Goal: Transaction & Acquisition: Purchase product/service

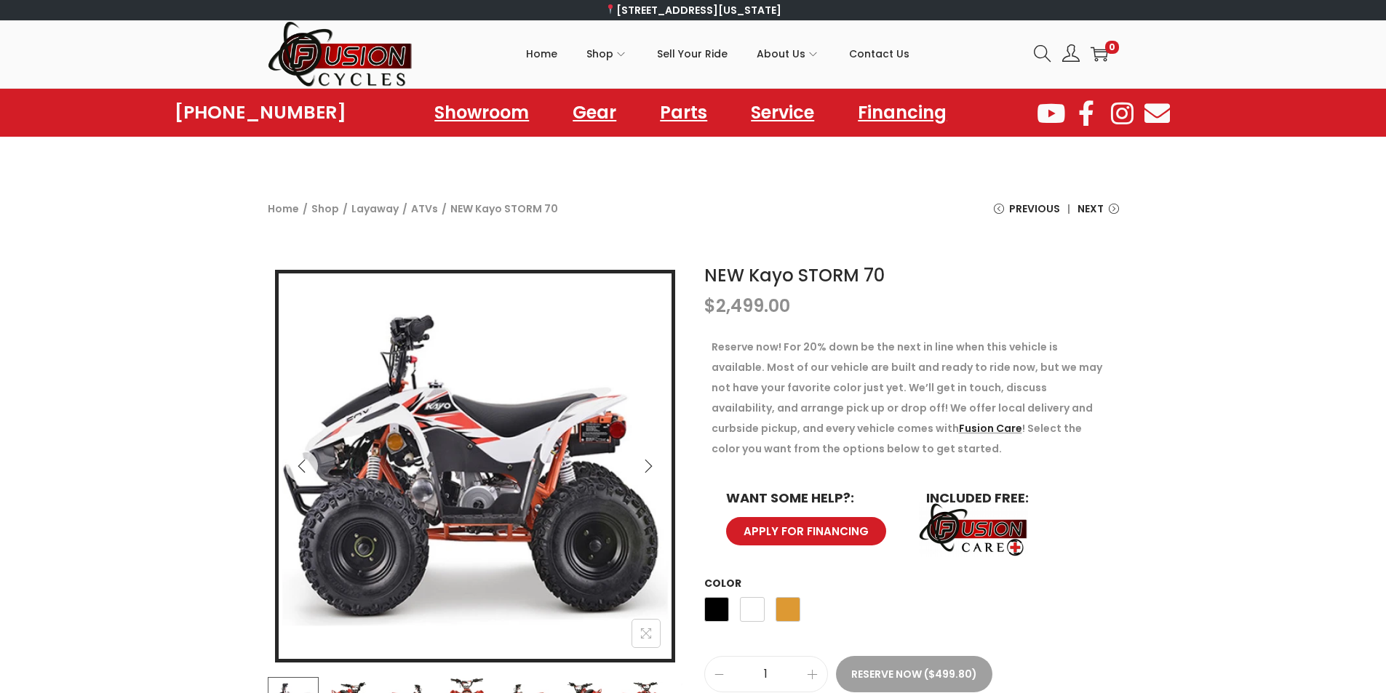
click at [645, 466] on icon "Next" at bounding box center [648, 466] width 15 height 15
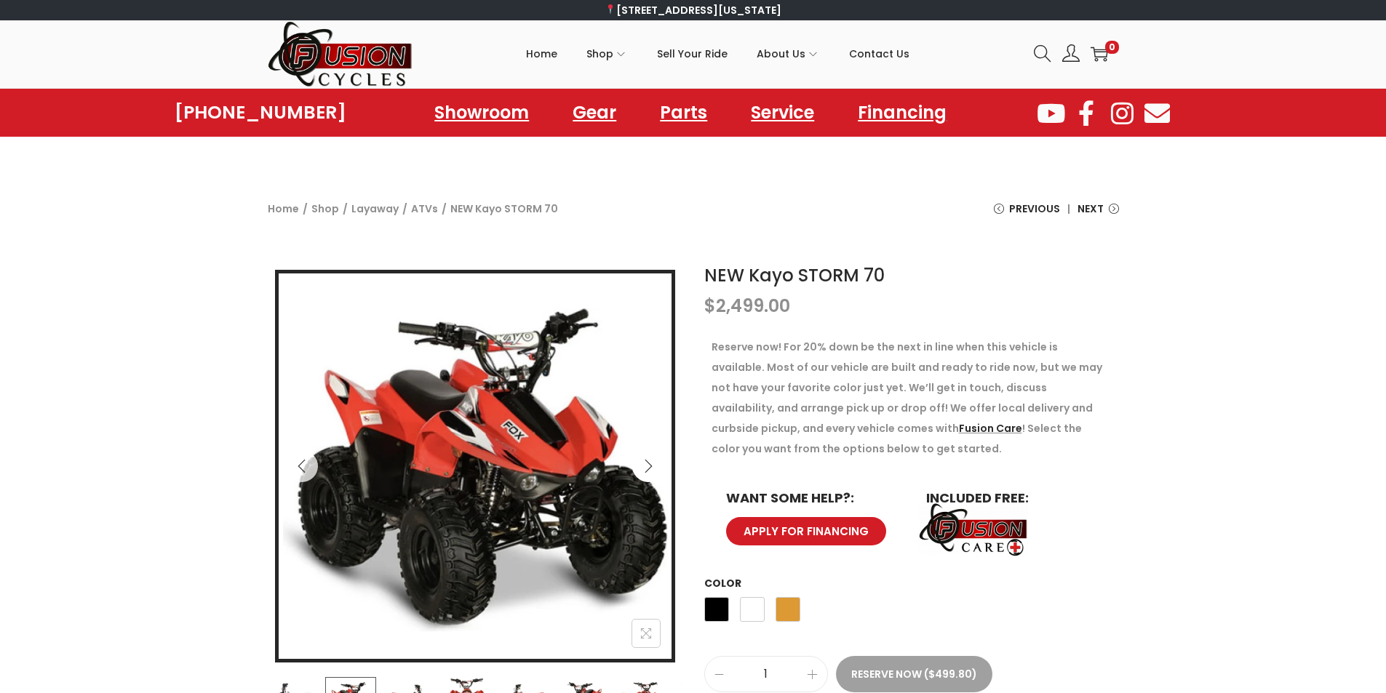
click at [645, 466] on icon "Next" at bounding box center [648, 466] width 15 height 15
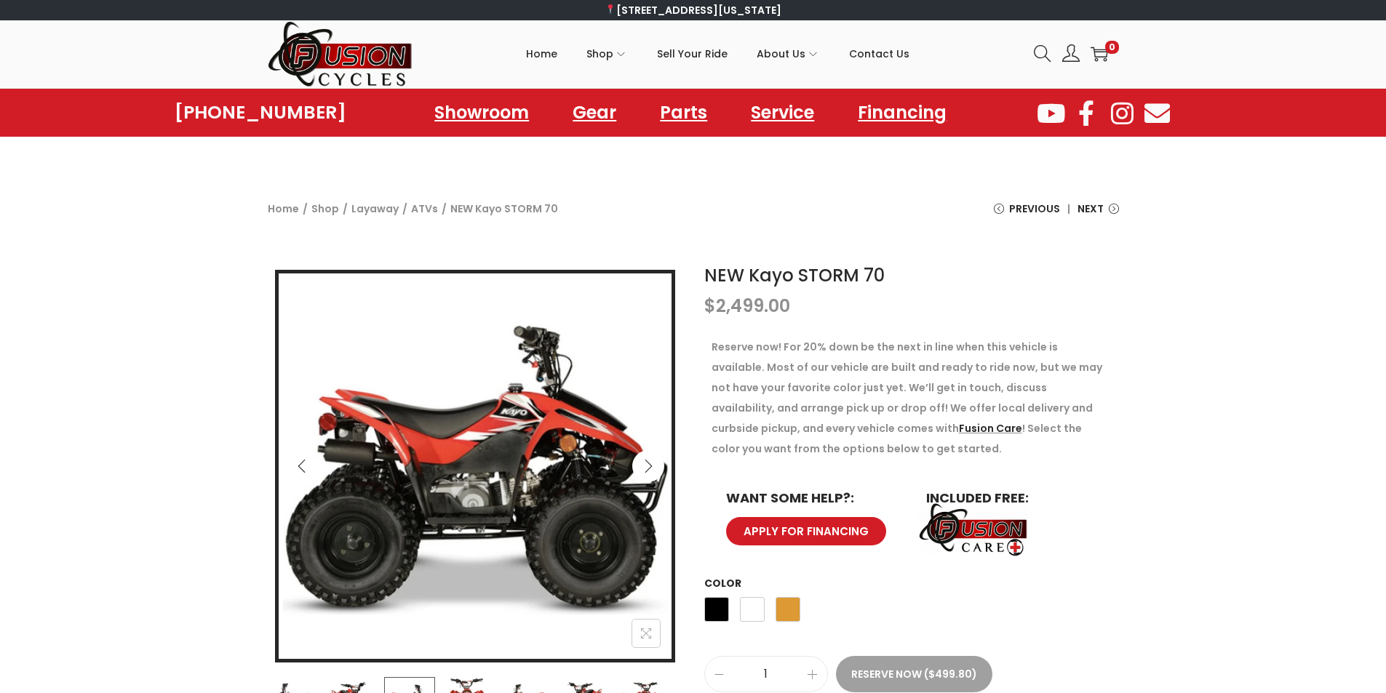
click at [645, 466] on icon "Next" at bounding box center [648, 466] width 15 height 15
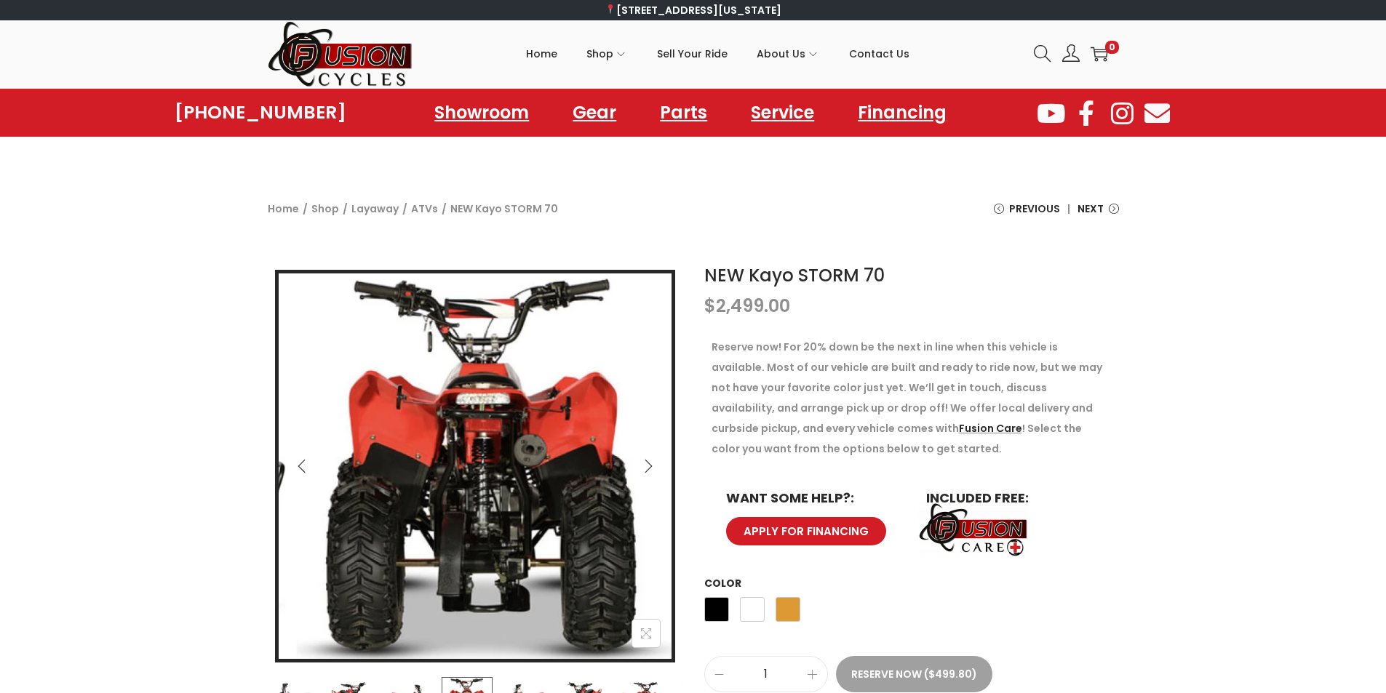
click at [645, 466] on icon "Next" at bounding box center [648, 466] width 15 height 15
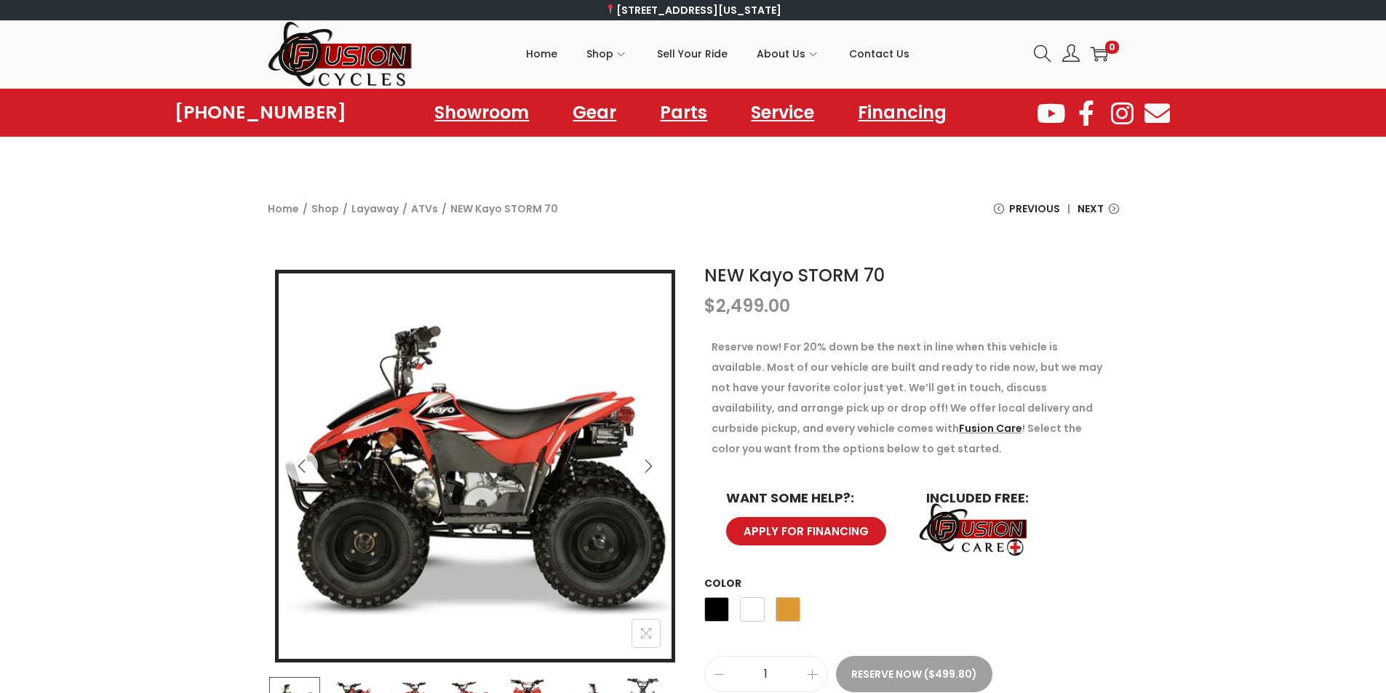
click at [645, 466] on icon "Next" at bounding box center [648, 466] width 15 height 15
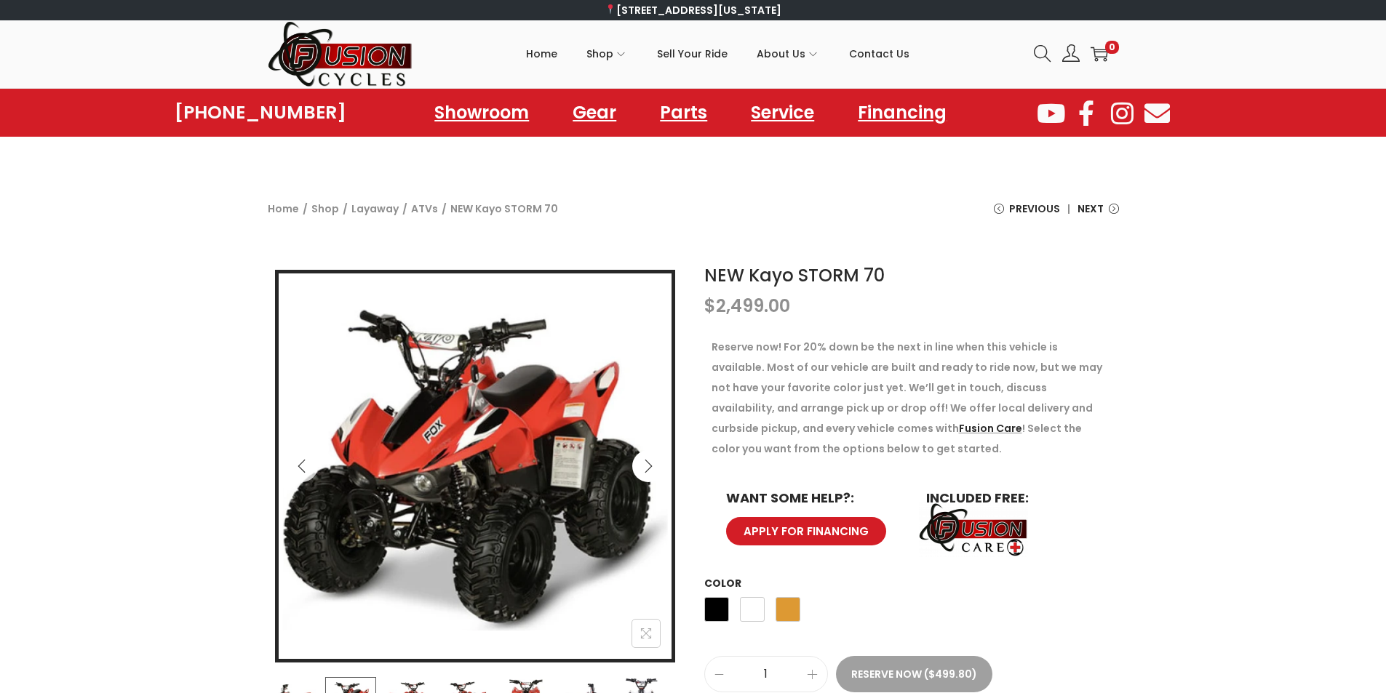
click at [645, 466] on icon "Next" at bounding box center [648, 466] width 15 height 15
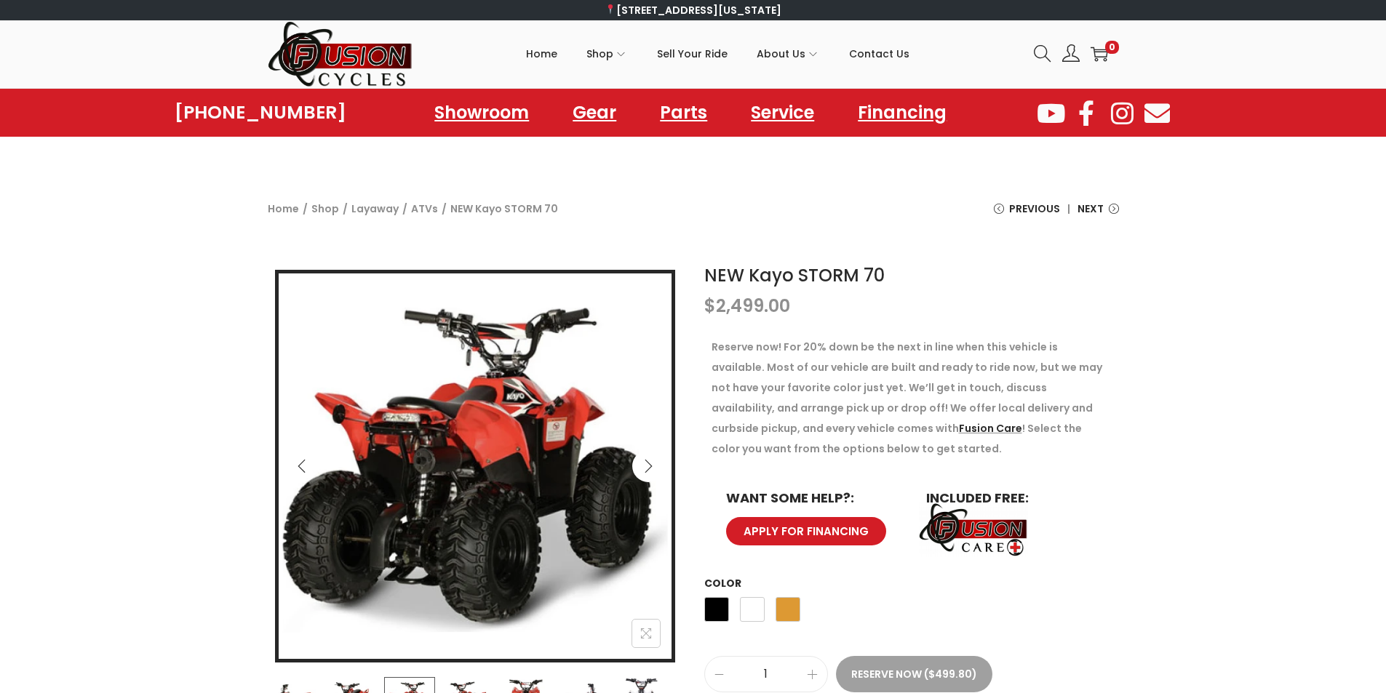
click at [645, 466] on icon "Next" at bounding box center [648, 466] width 15 height 15
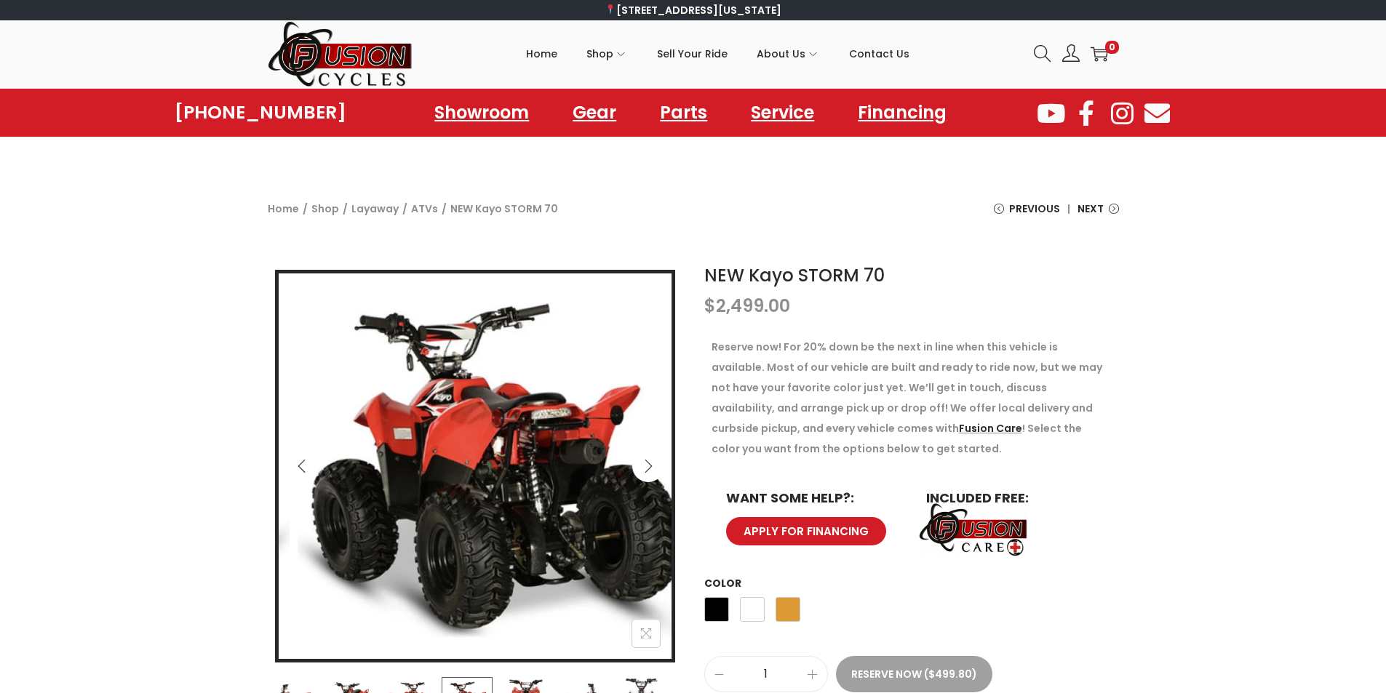
click at [645, 466] on icon "Next" at bounding box center [648, 466] width 15 height 15
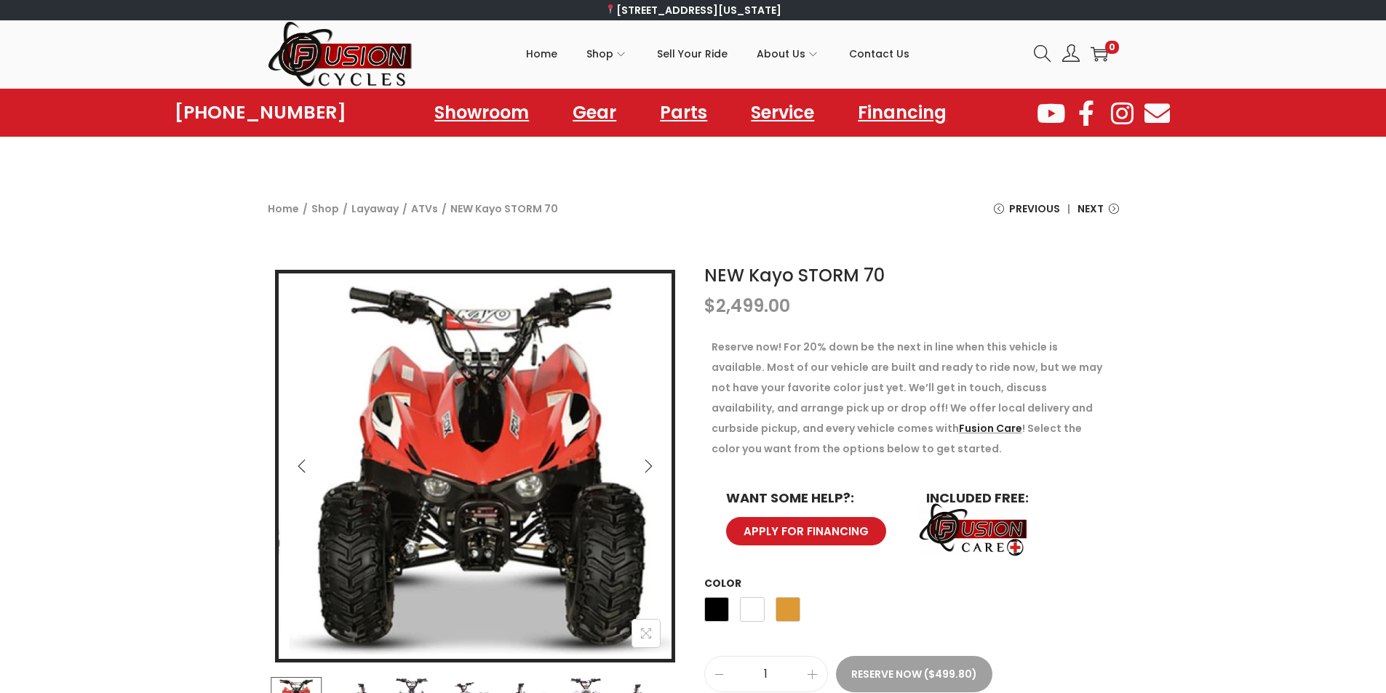
click at [645, 466] on icon "Next" at bounding box center [648, 466] width 15 height 15
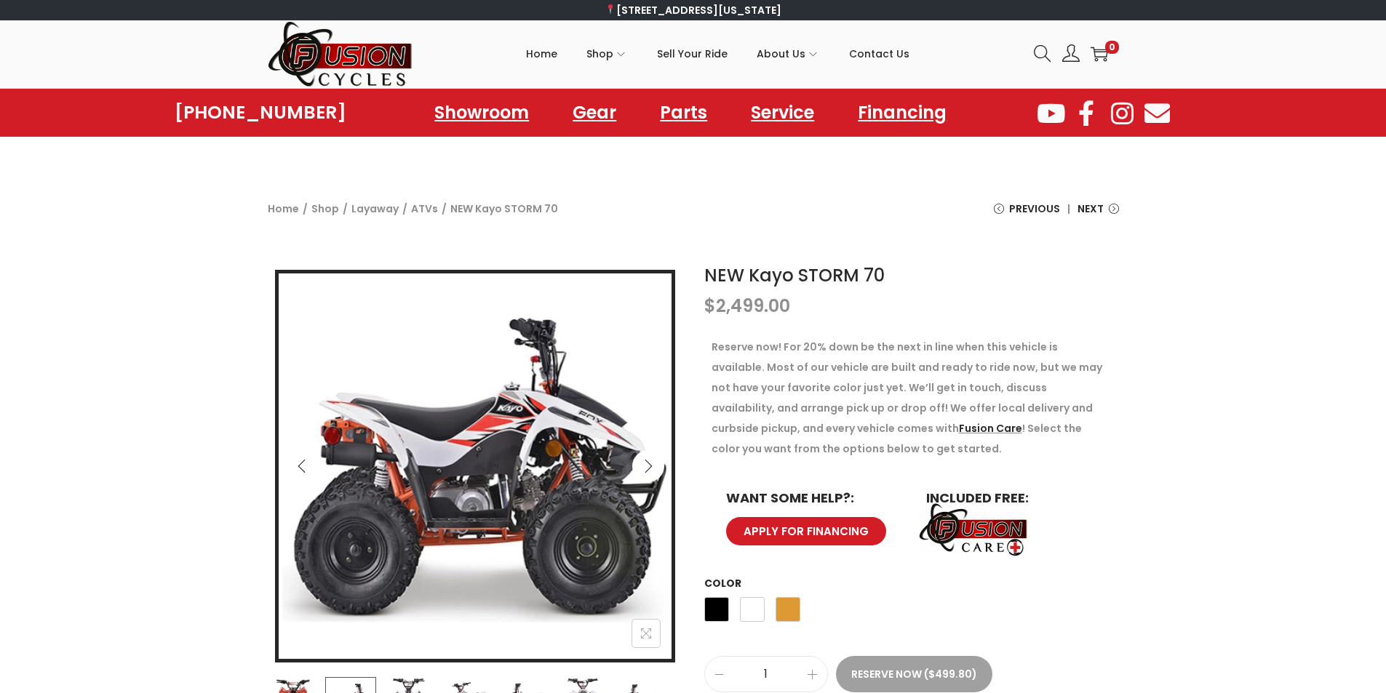
click at [645, 466] on icon "Next" at bounding box center [648, 466] width 15 height 15
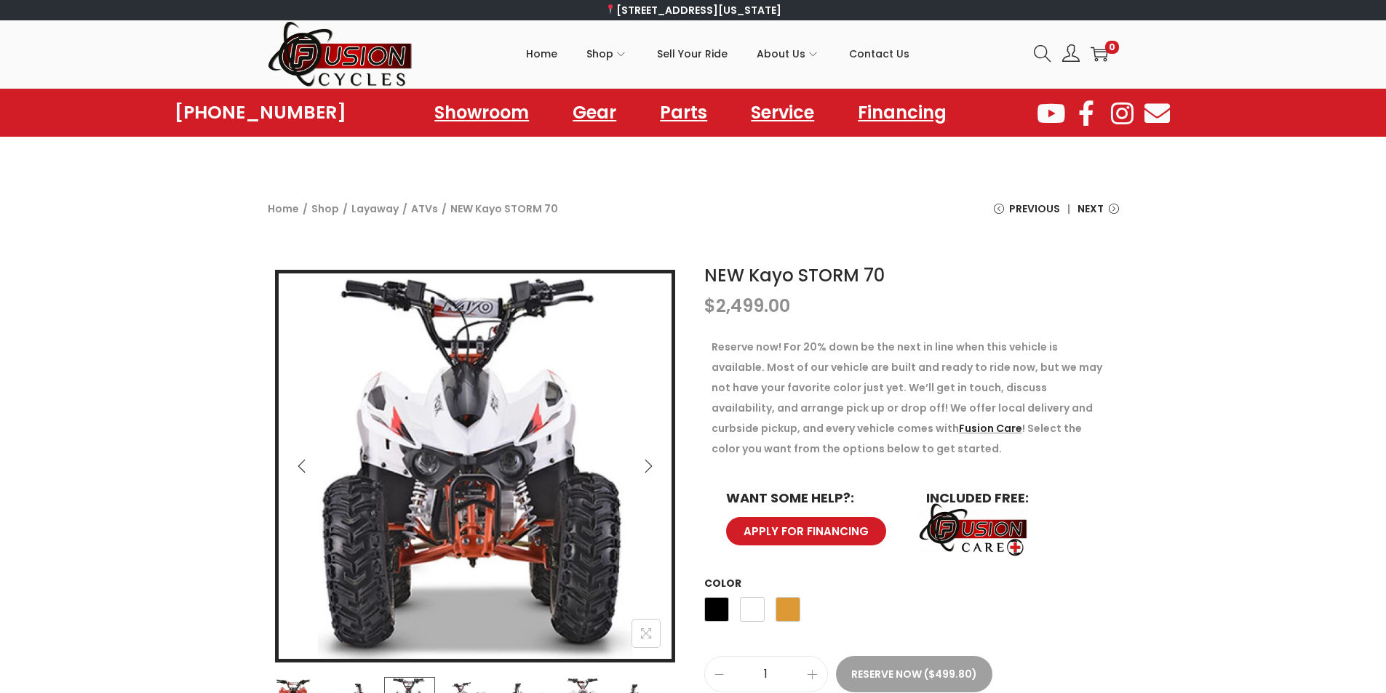
click at [645, 466] on icon "Next" at bounding box center [648, 466] width 15 height 15
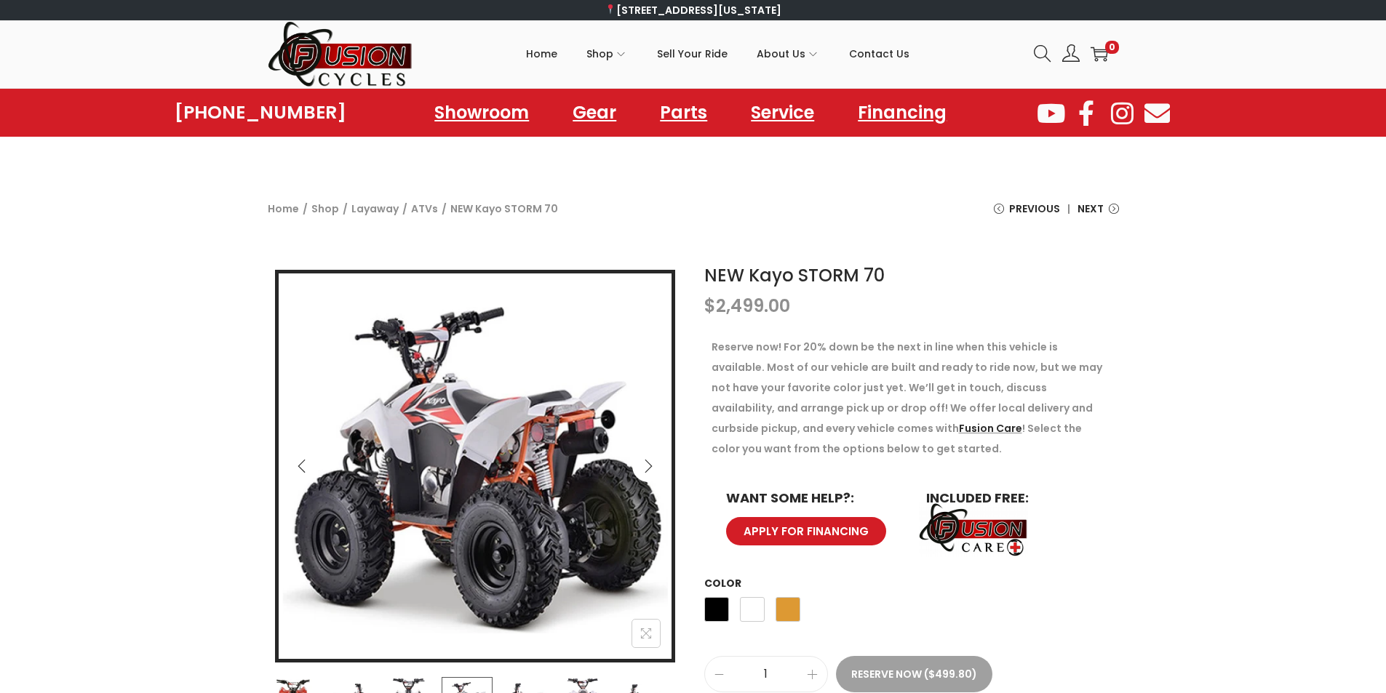
click at [645, 466] on icon "Next" at bounding box center [648, 466] width 15 height 15
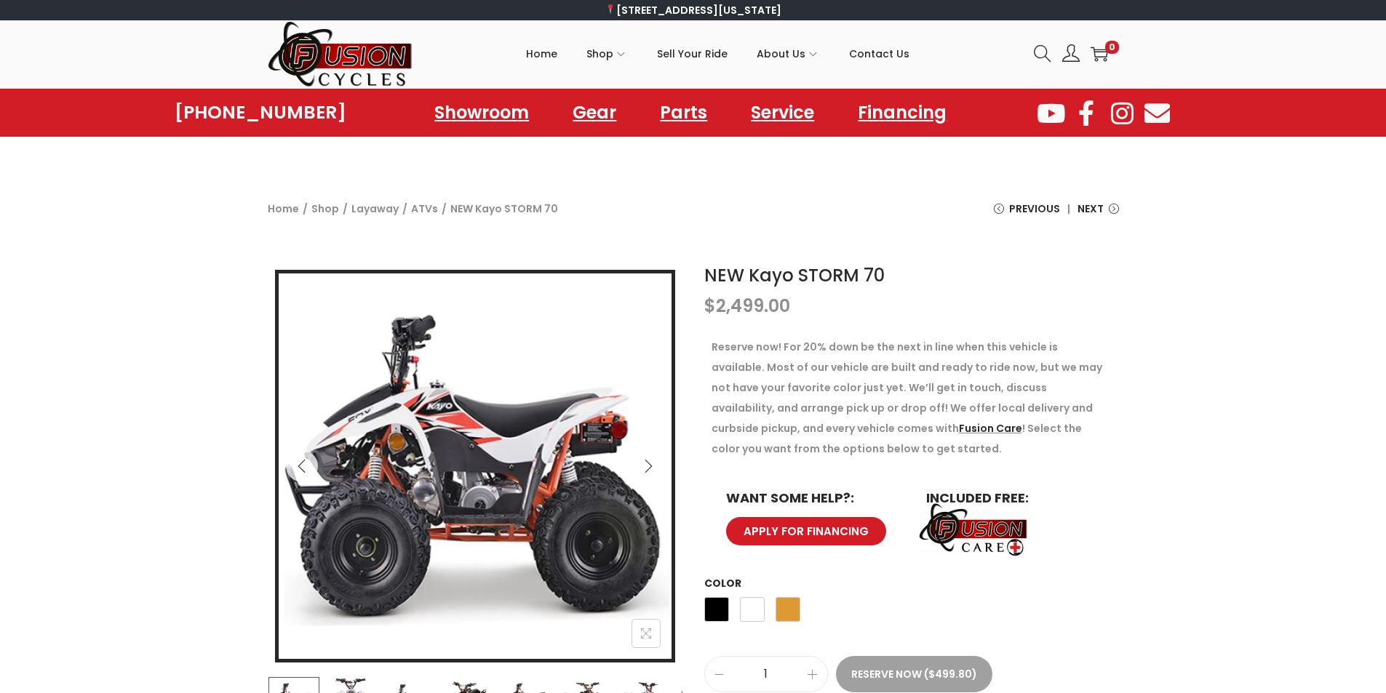
click at [645, 466] on icon "Next" at bounding box center [648, 466] width 15 height 15
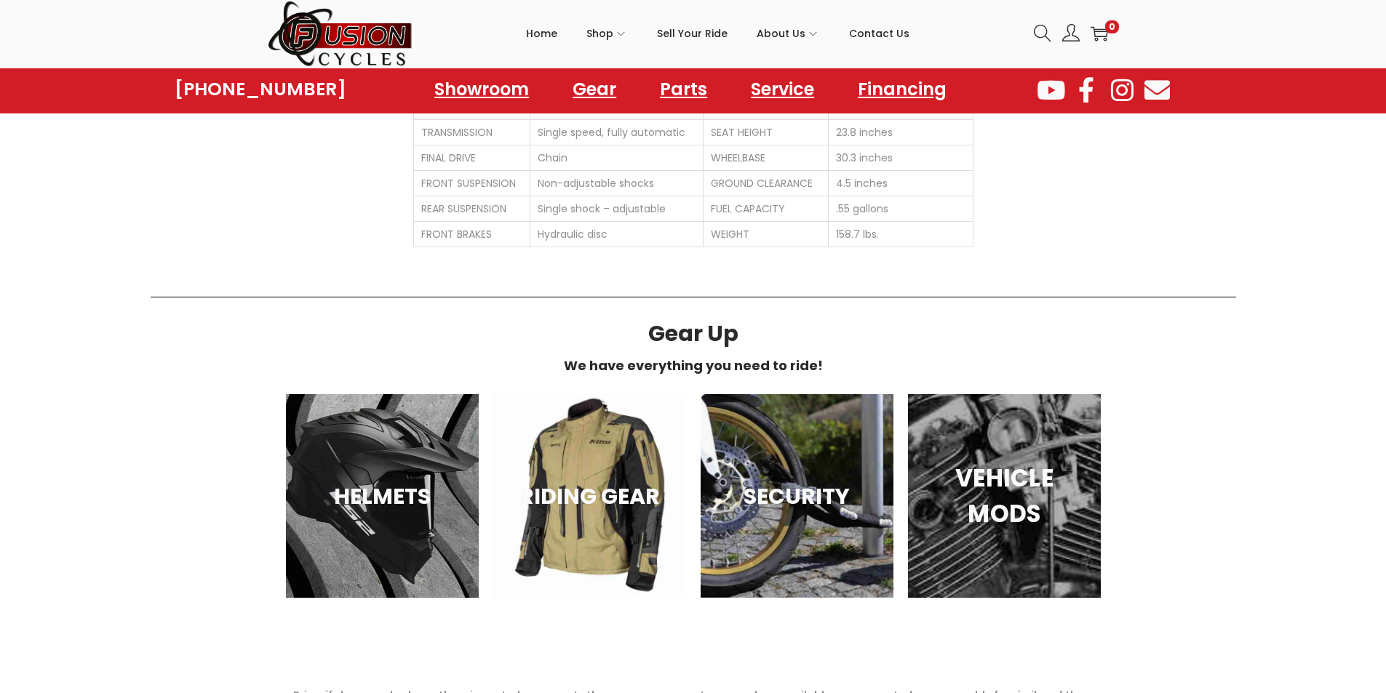
scroll to position [1019, 0]
